Goal: Understand process/instructions

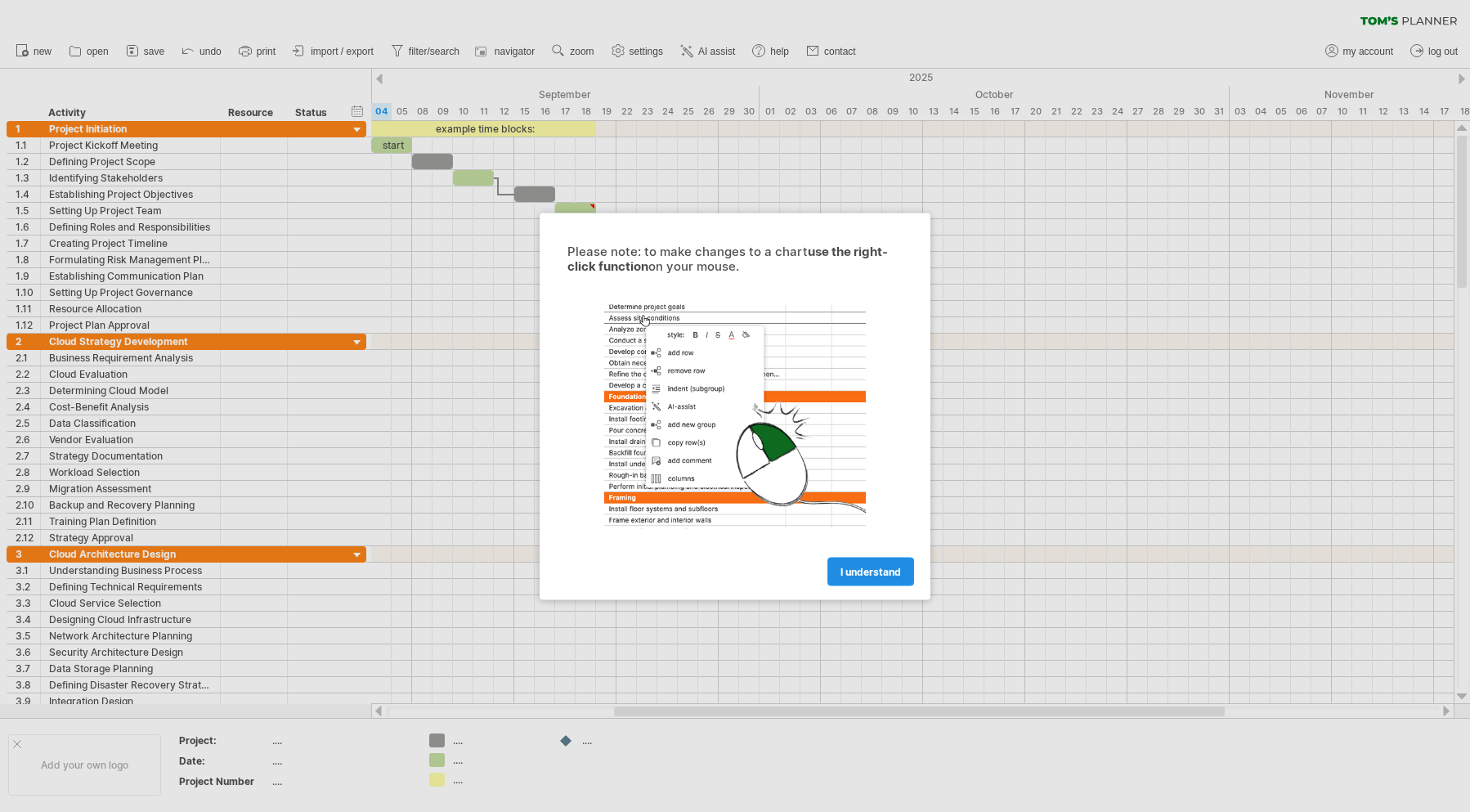
click at [881, 567] on span "I understand" at bounding box center [871, 571] width 61 height 13
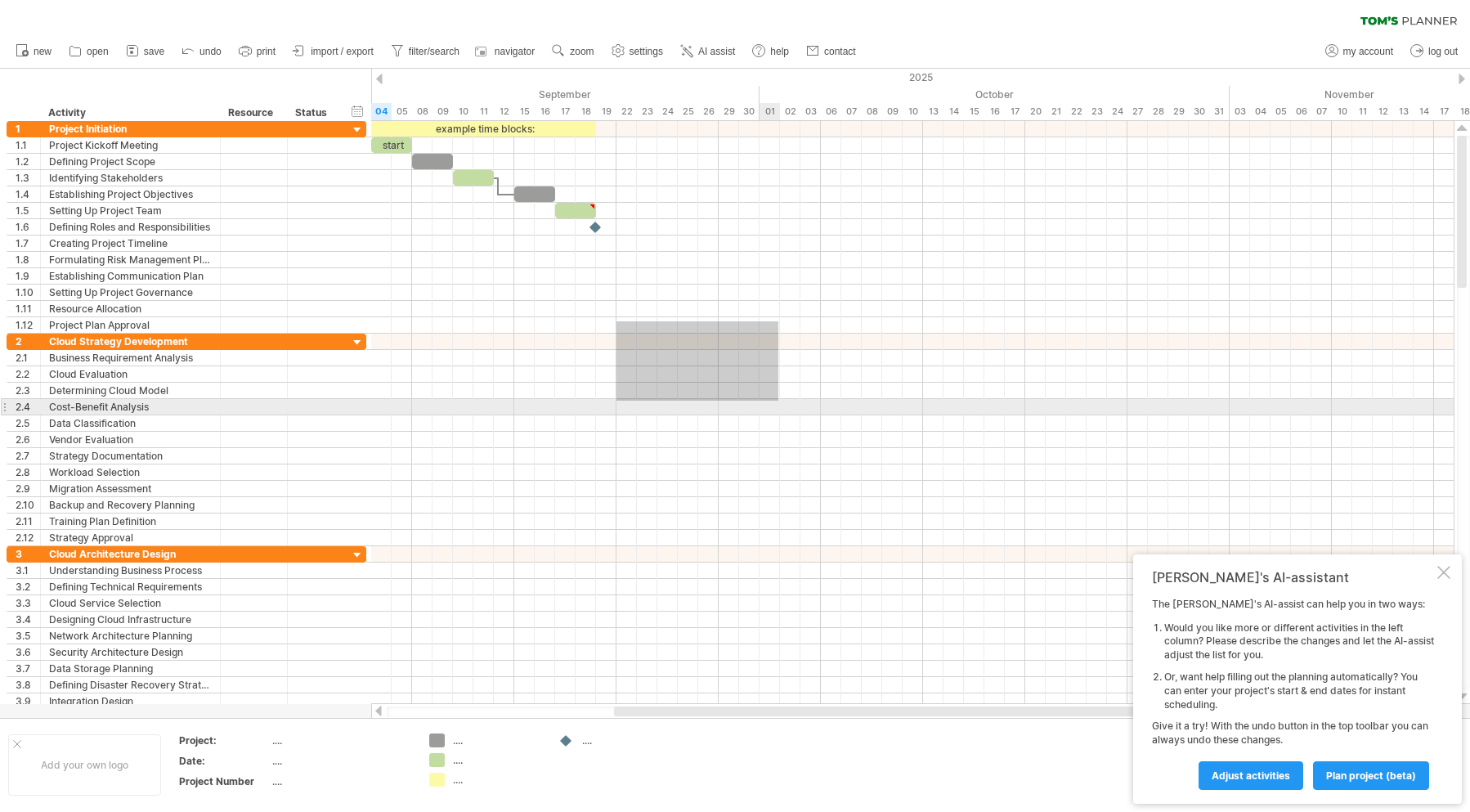
drag, startPoint x: 617, startPoint y: 321, endPoint x: 762, endPoint y: 399, distance: 164.6
click at [780, 400] on div at bounding box center [913, 416] width 1083 height 589
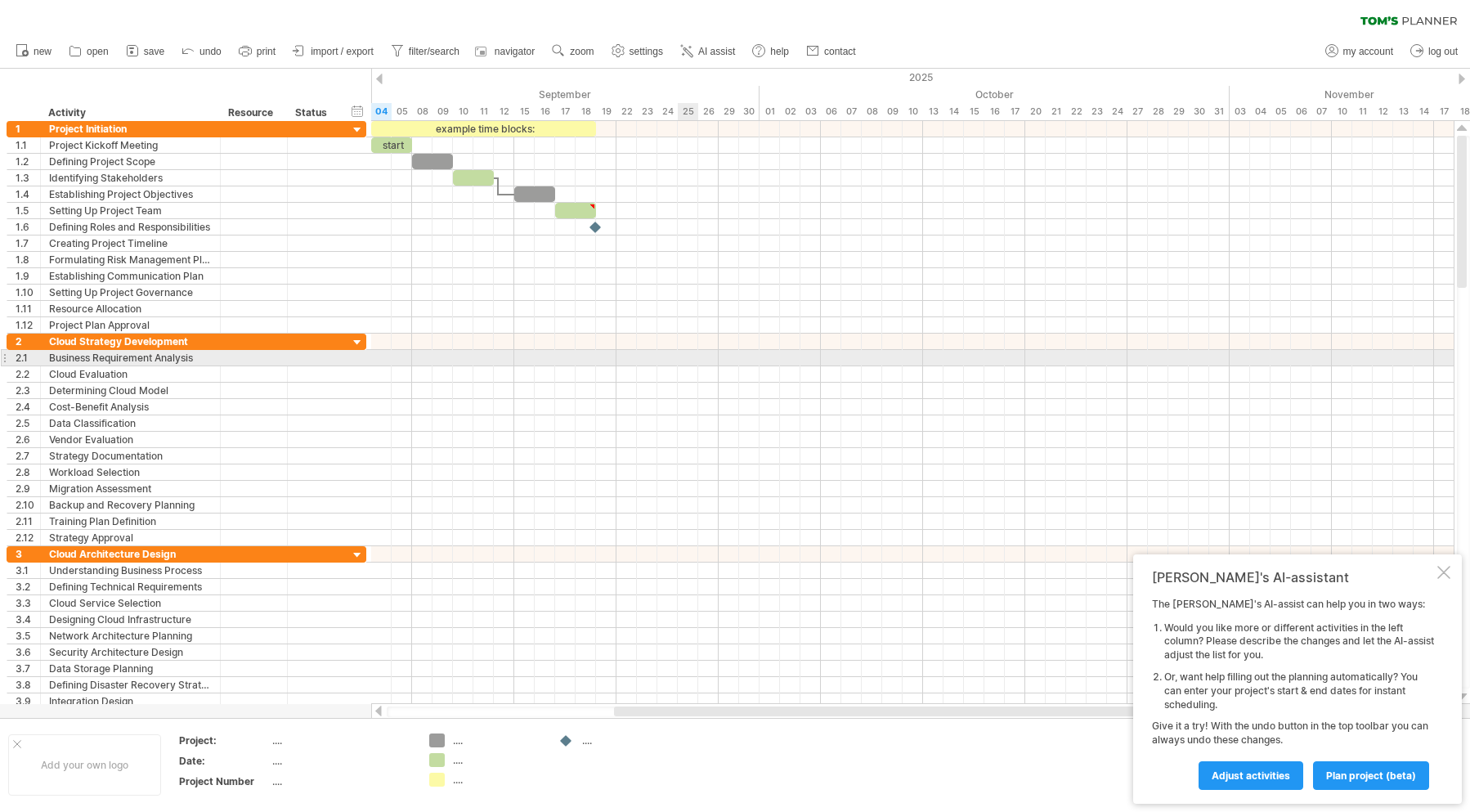
click at [658, 300] on div at bounding box center [913, 292] width 1083 height 16
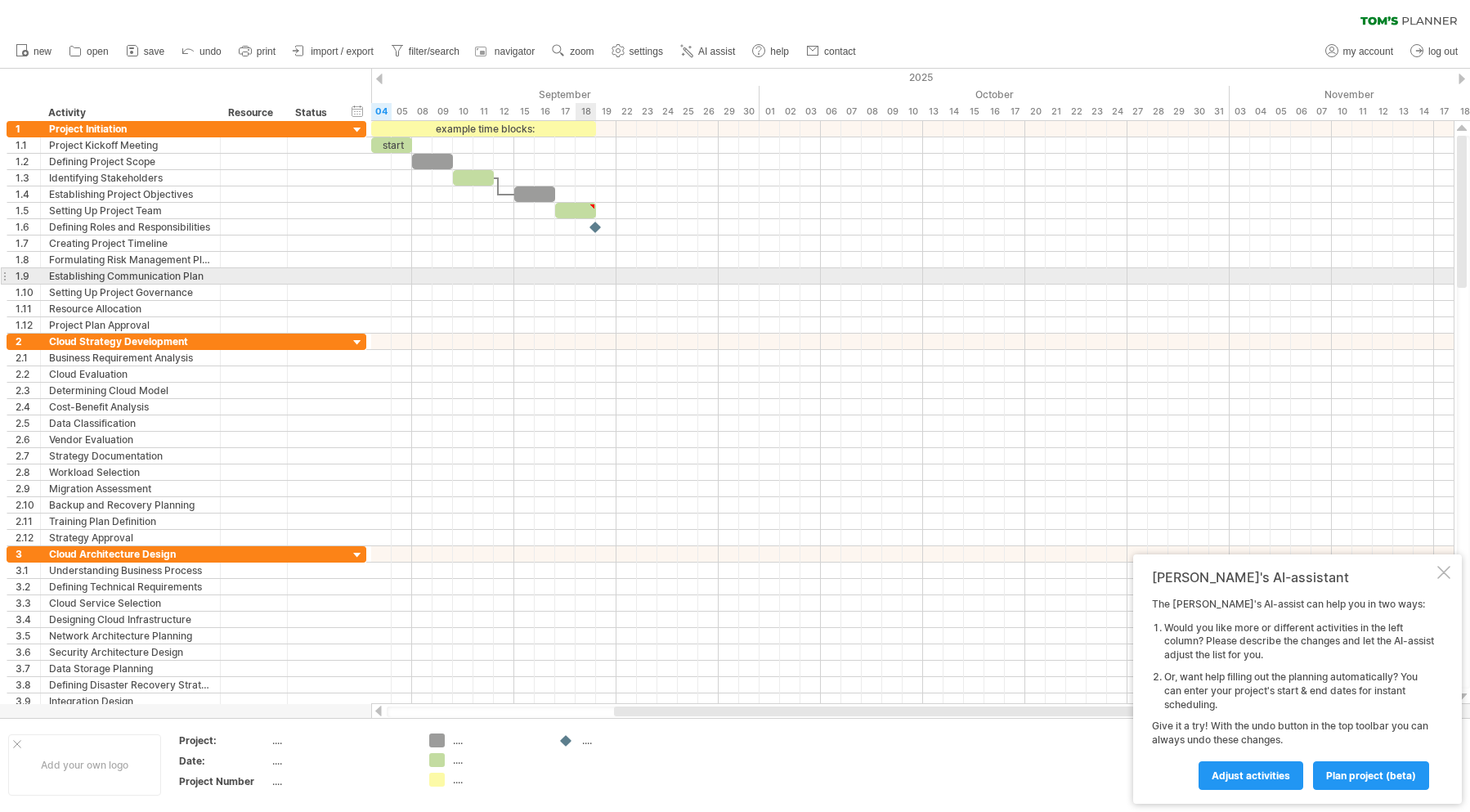
click at [595, 282] on div at bounding box center [913, 276] width 1083 height 16
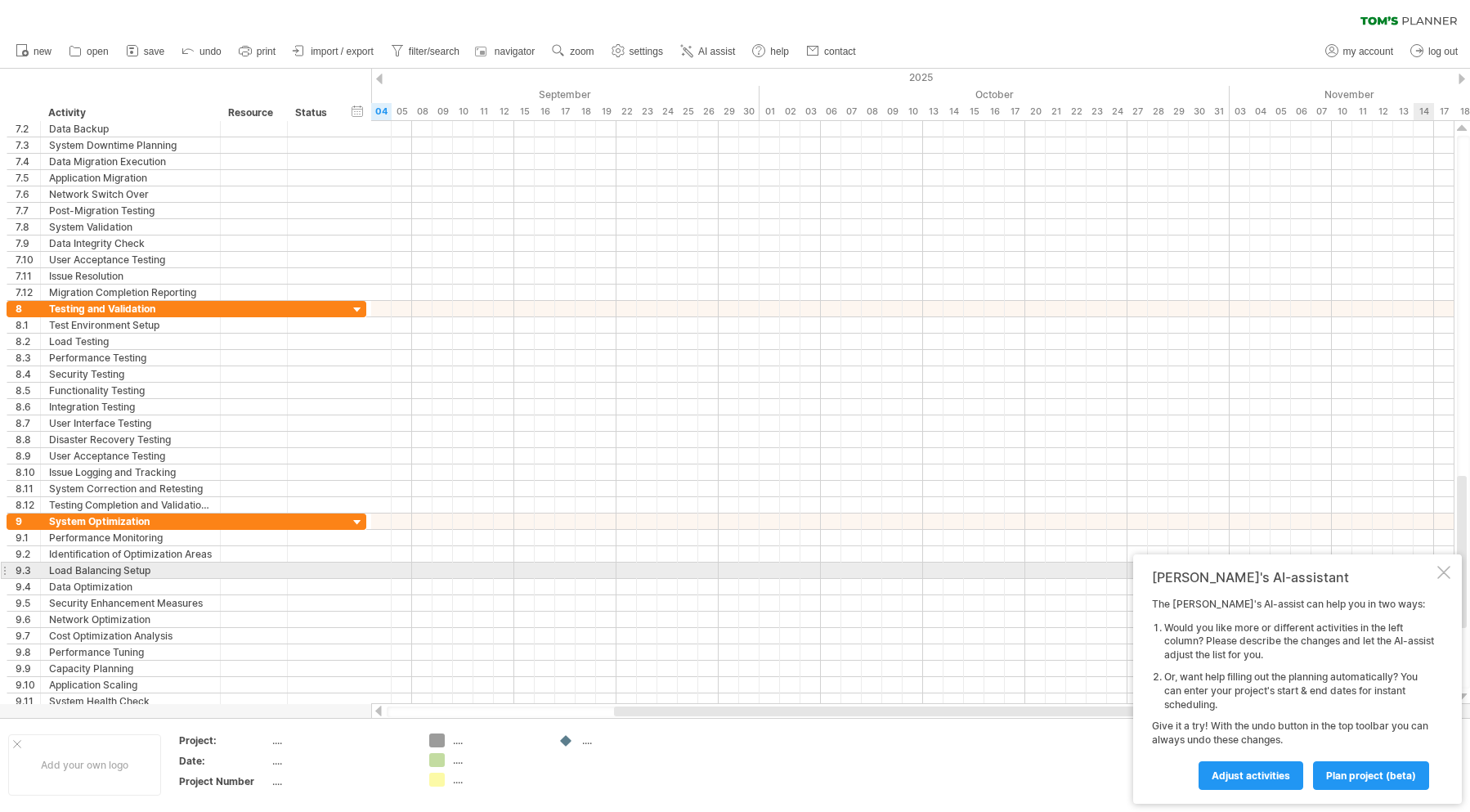
click at [1445, 572] on div at bounding box center [1445, 573] width 13 height 13
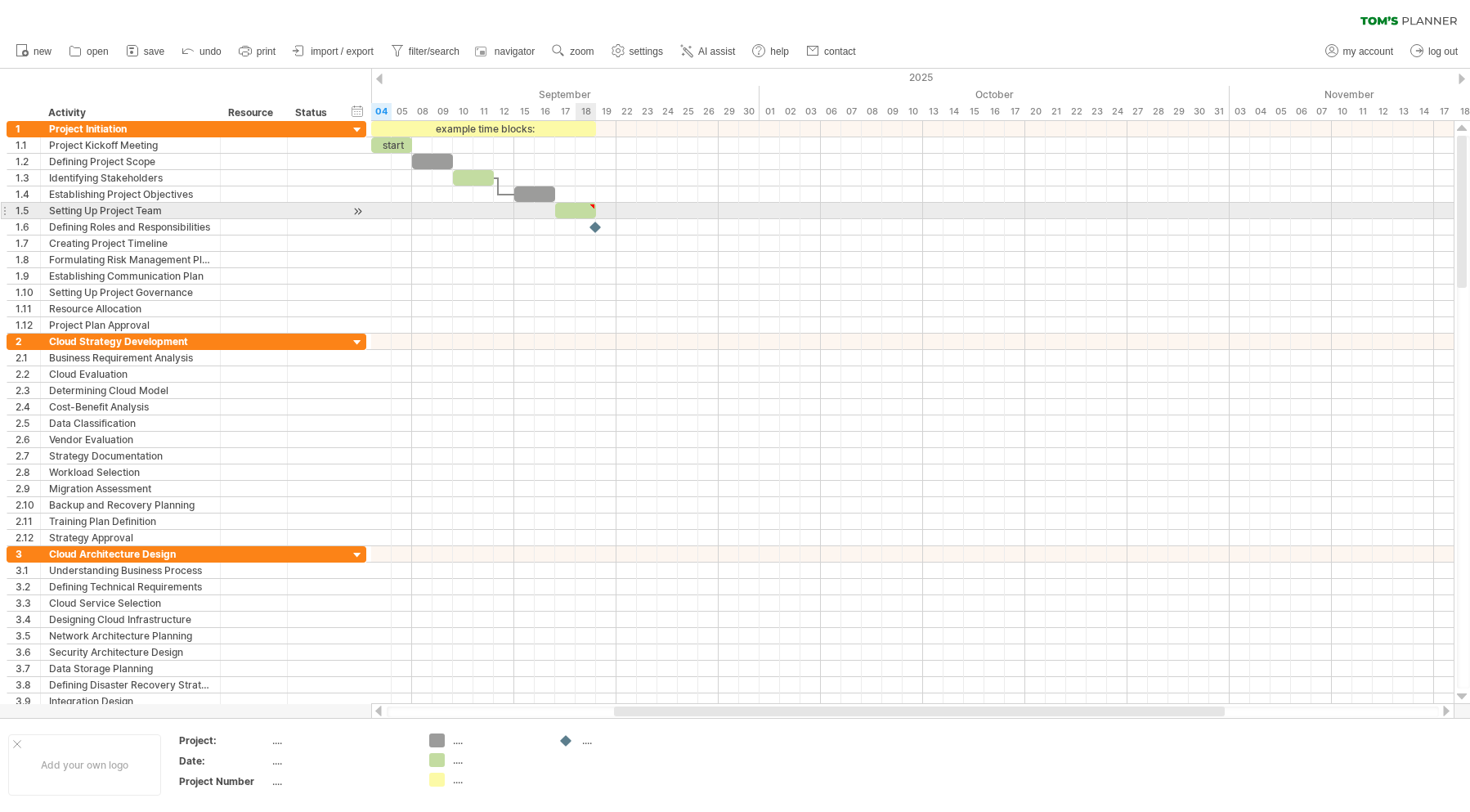
type textarea "**********"
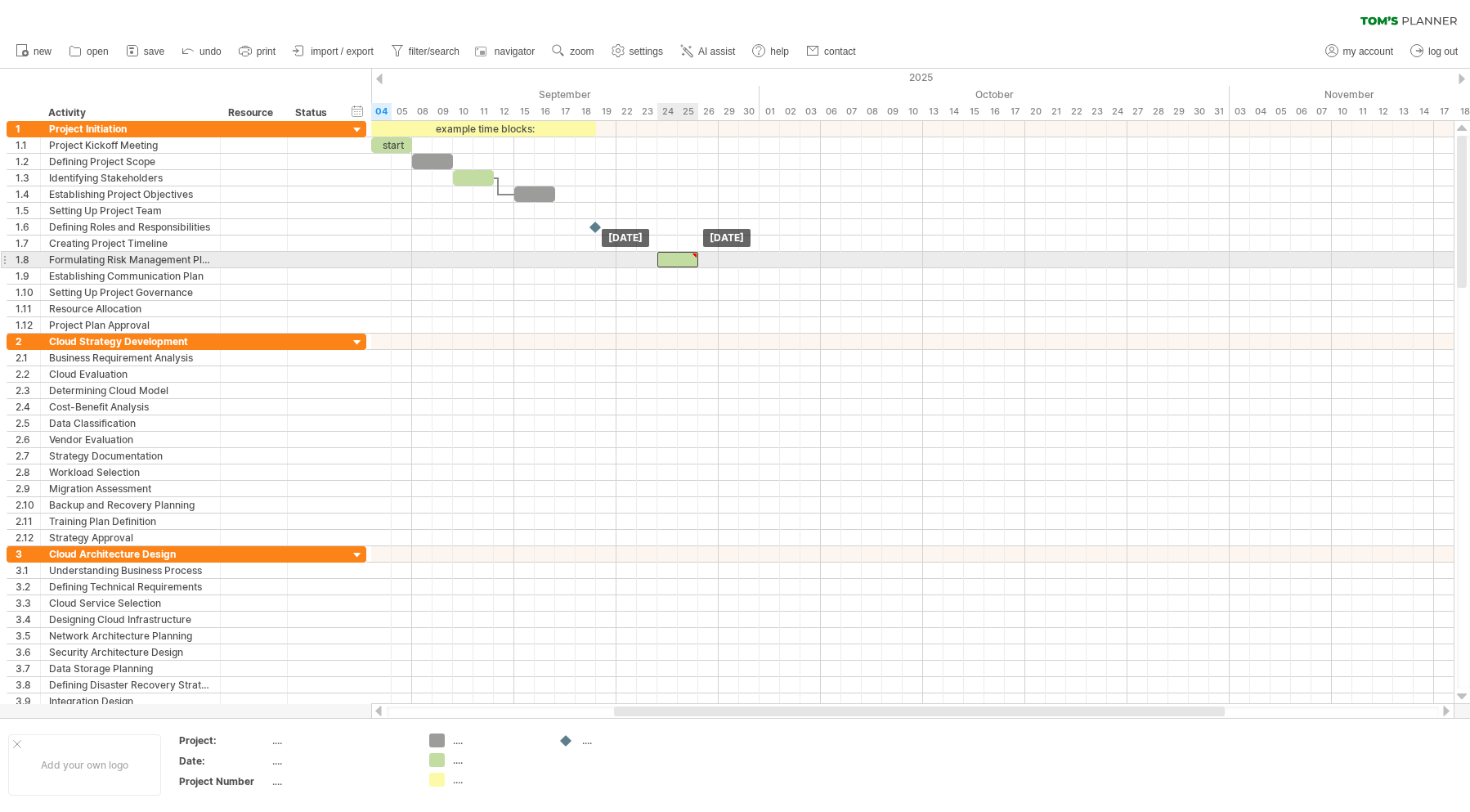
drag, startPoint x: 581, startPoint y: 212, endPoint x: 688, endPoint y: 273, distance: 123.2
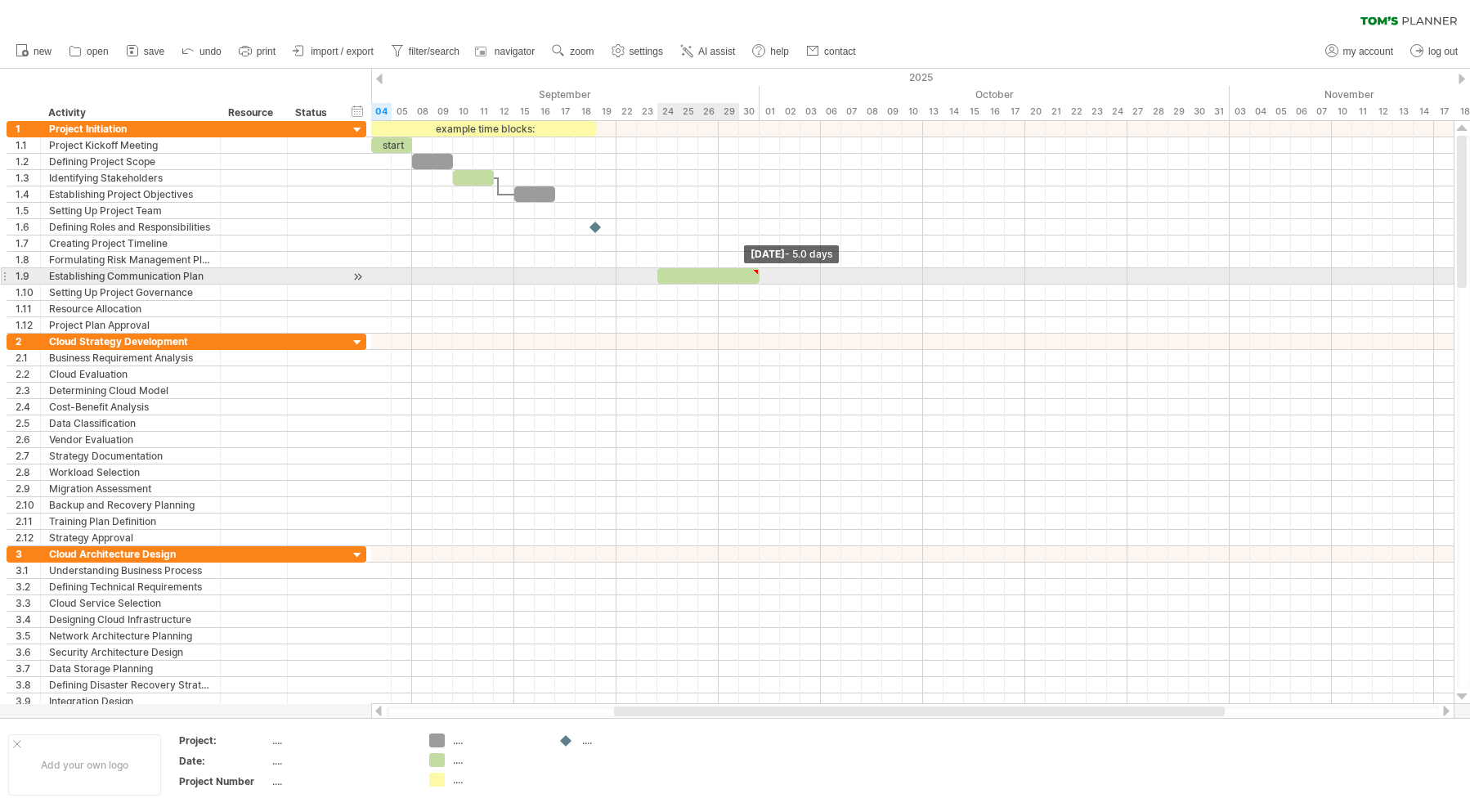
drag, startPoint x: 698, startPoint y: 270, endPoint x: 855, endPoint y: 278, distance: 157.2
click at [855, 278] on div "example time blocks: start [DATE] - 5.0 days [DATE]" at bounding box center [913, 412] width 1083 height 583
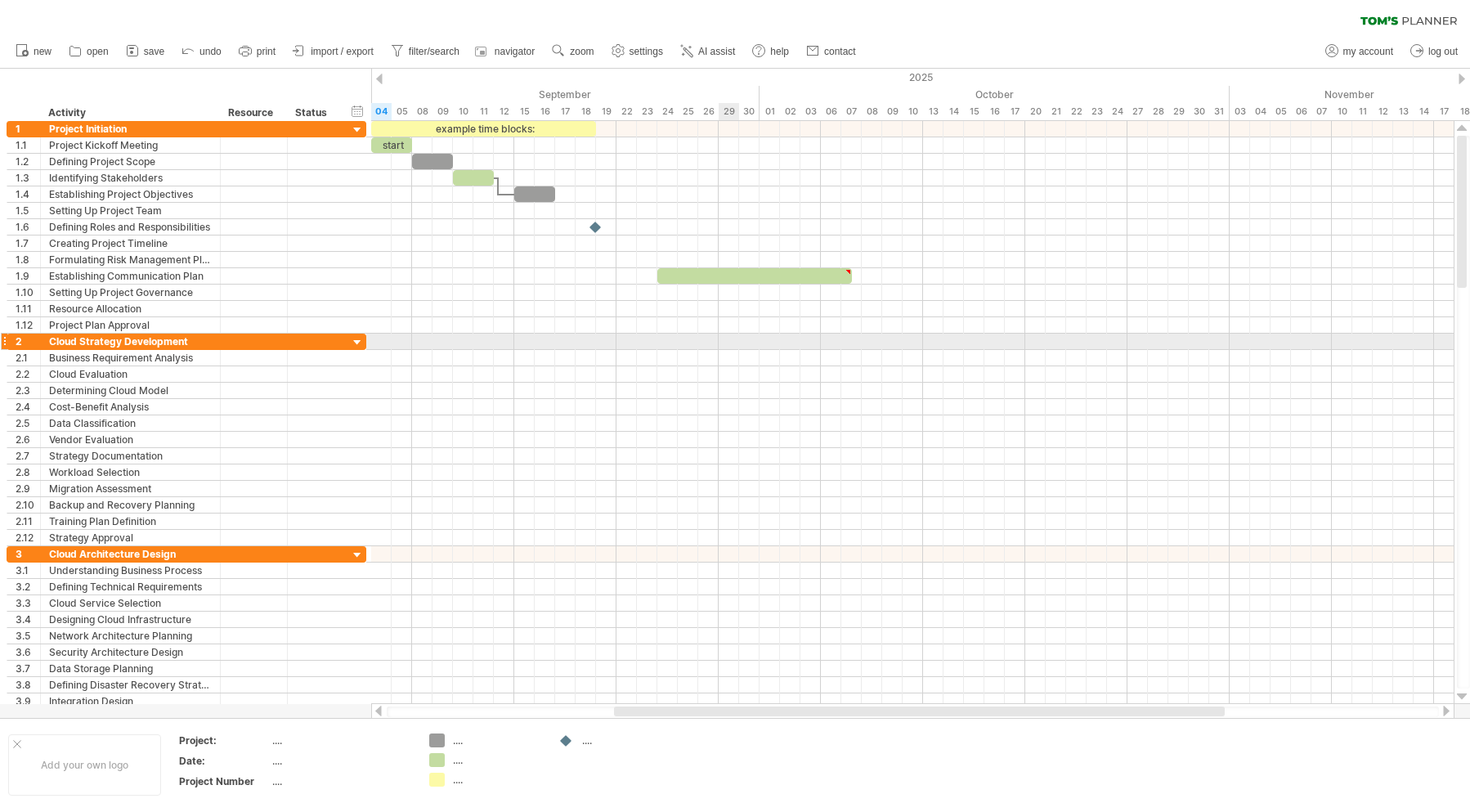
click at [721, 336] on div at bounding box center [913, 341] width 1083 height 16
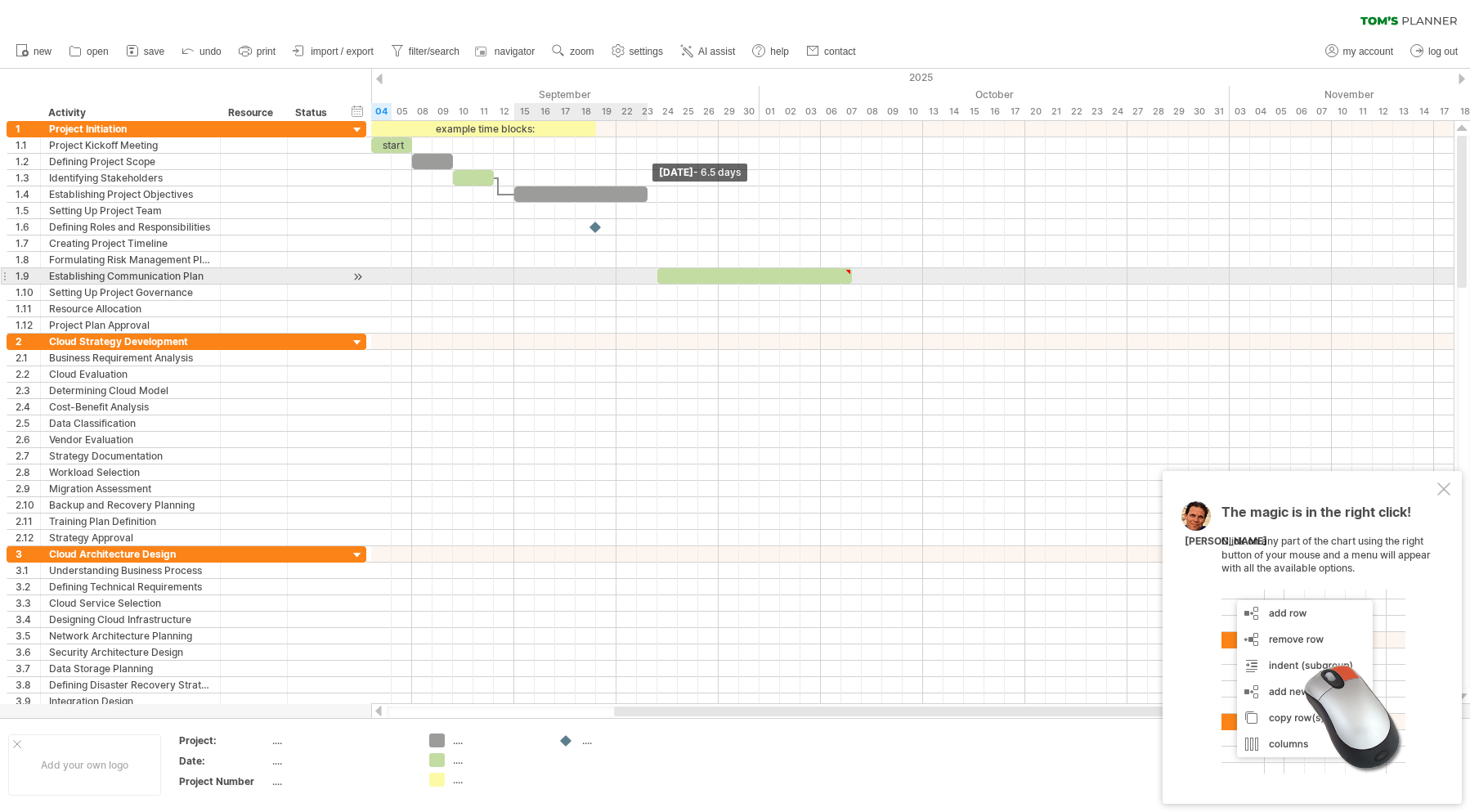
drag, startPoint x: 557, startPoint y: 194, endPoint x: 660, endPoint y: 261, distance: 122.9
click at [660, 261] on div "example time blocks: start [DATE] - 6.5 days [DATE]" at bounding box center [913, 412] width 1083 height 583
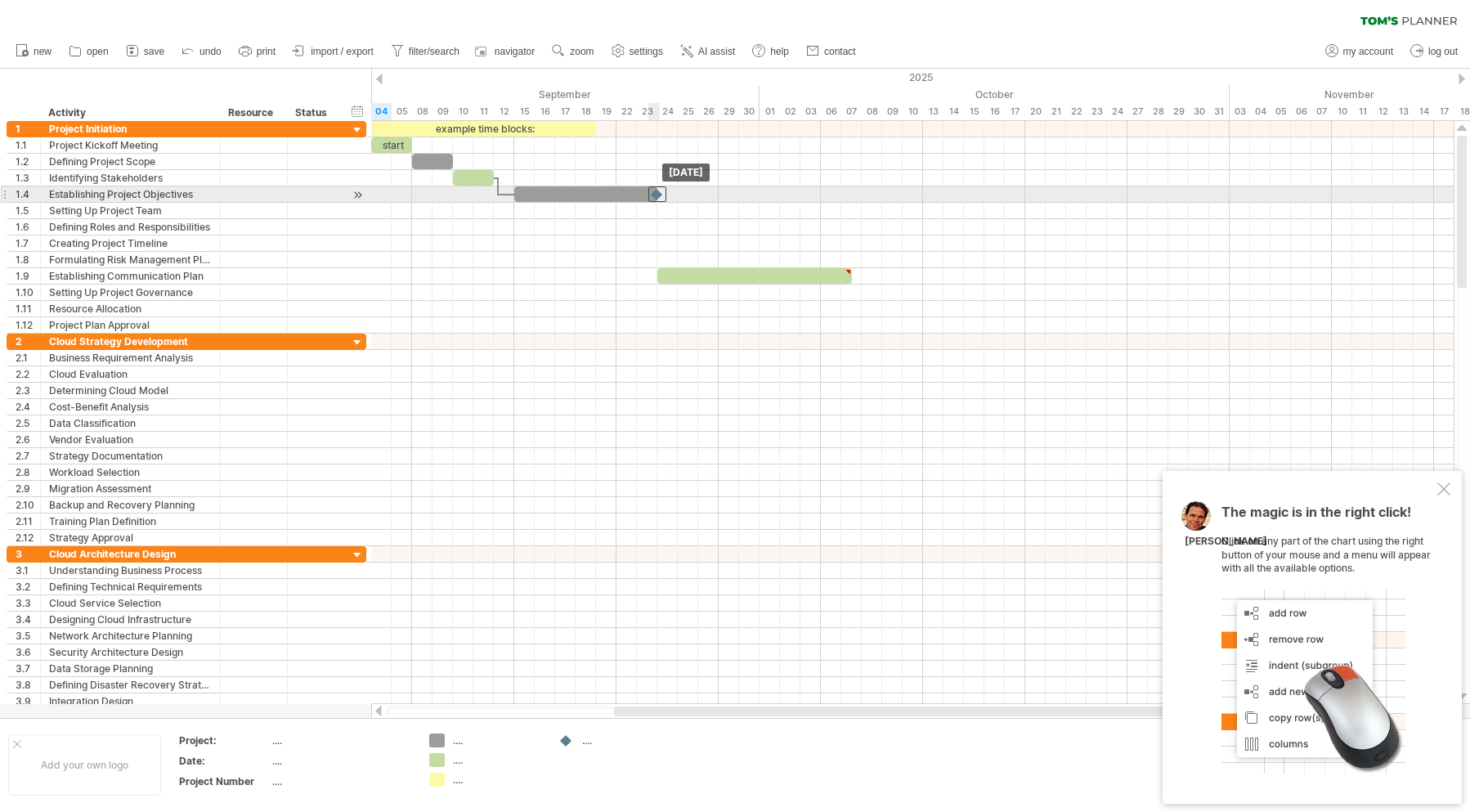
drag, startPoint x: 590, startPoint y: 223, endPoint x: 654, endPoint y: 196, distance: 69.5
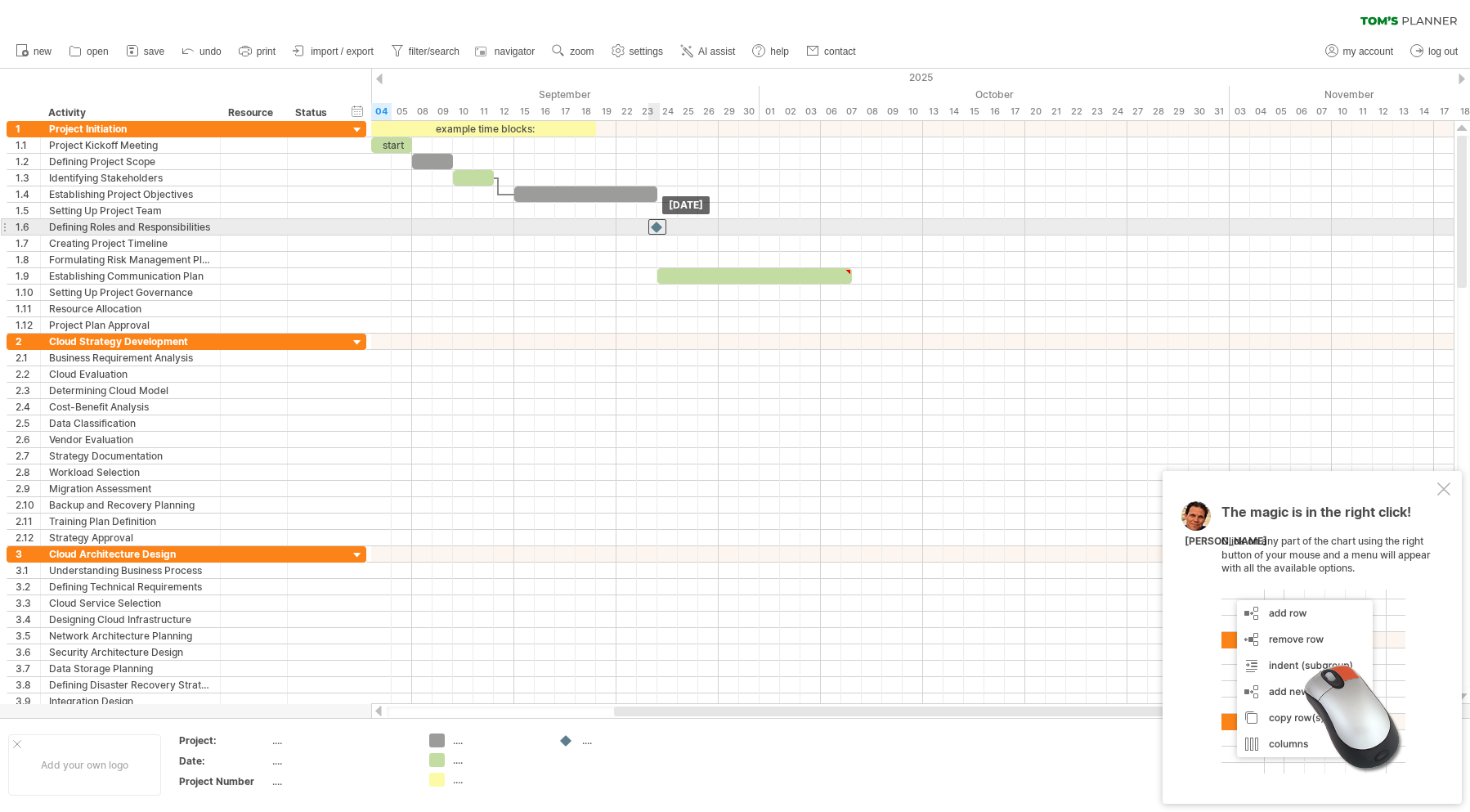
drag, startPoint x: 655, startPoint y: 195, endPoint x: 654, endPoint y: 223, distance: 28.0
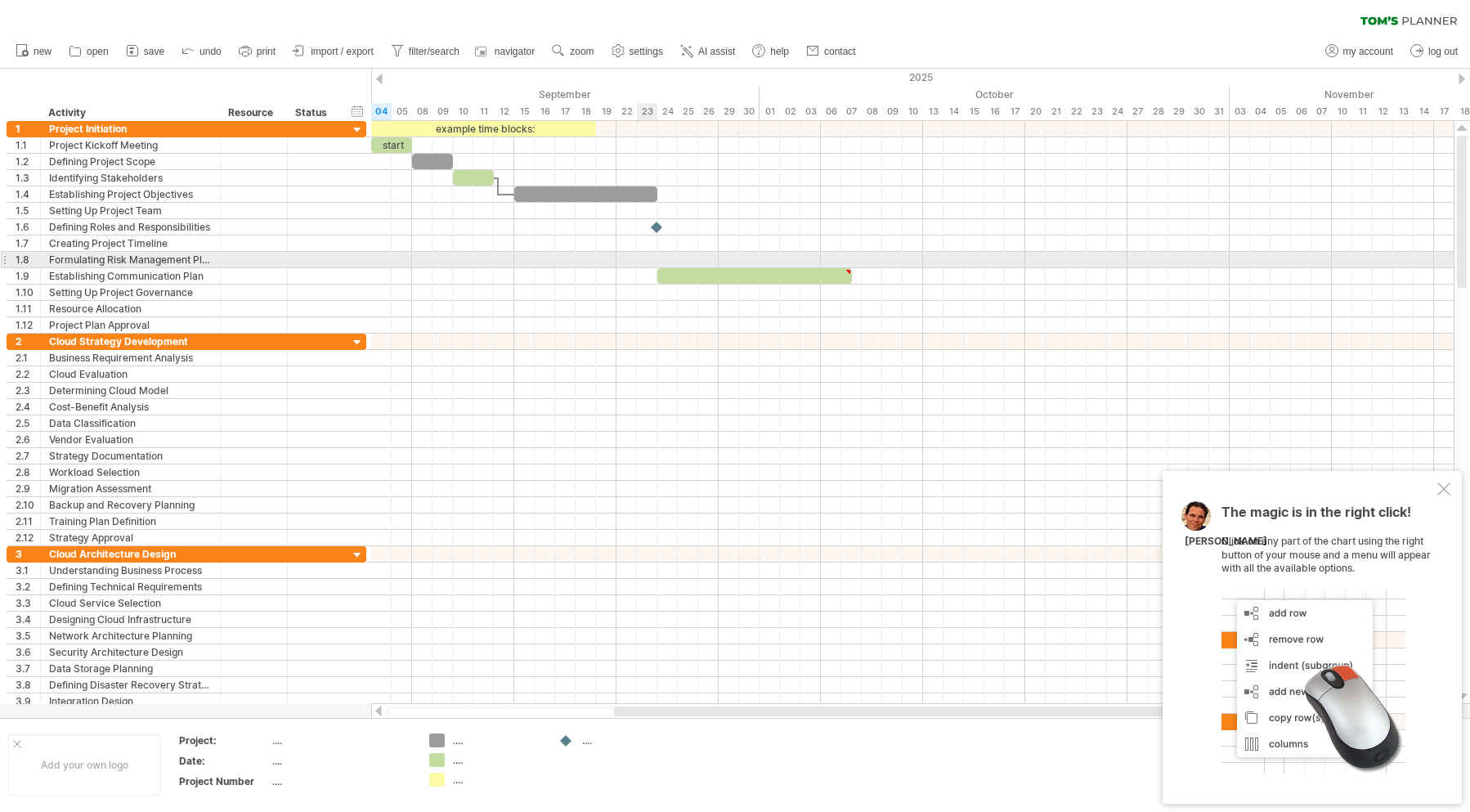
drag, startPoint x: 638, startPoint y: 266, endPoint x: 628, endPoint y: 314, distance: 49.0
click at [638, 268] on div at bounding box center [913, 228] width 1083 height 212
